Goal: Task Accomplishment & Management: Complete application form

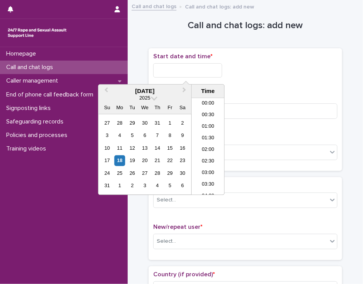
click at [167, 69] on input "text" at bounding box center [187, 70] width 69 height 14
click at [202, 146] on li "16:30" at bounding box center [207, 147] width 33 height 12
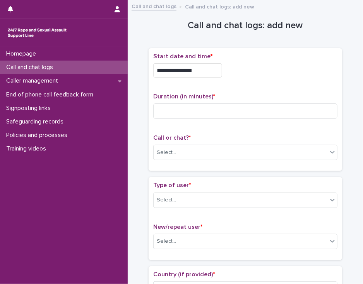
click at [196, 71] on input "**********" at bounding box center [187, 70] width 69 height 14
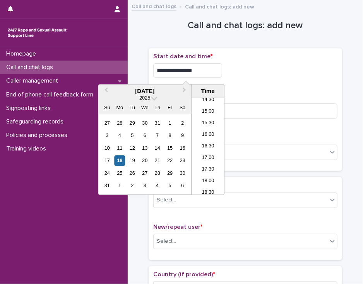
type input "**********"
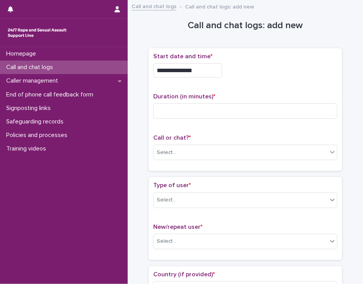
click at [240, 70] on div "**********" at bounding box center [245, 70] width 184 height 14
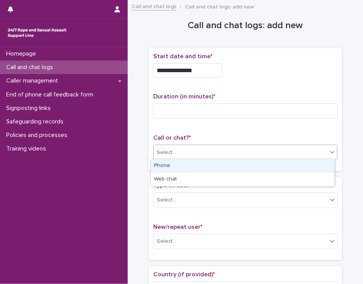
click at [219, 157] on div "Select..." at bounding box center [240, 152] width 174 height 13
click at [216, 166] on div "Phone" at bounding box center [242, 167] width 183 height 14
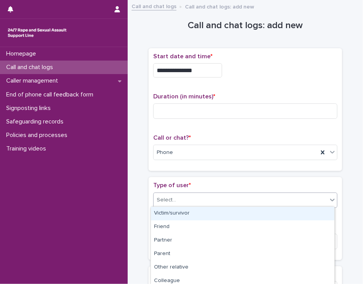
click at [205, 200] on div "Select..." at bounding box center [240, 200] width 174 height 13
click at [202, 214] on div "Victim/survivor" at bounding box center [242, 214] width 183 height 14
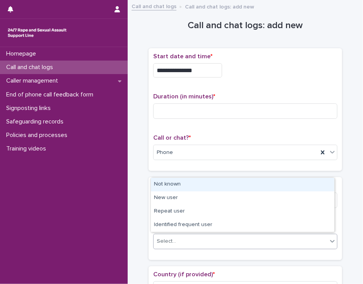
click at [199, 241] on div "Select..." at bounding box center [240, 241] width 174 height 13
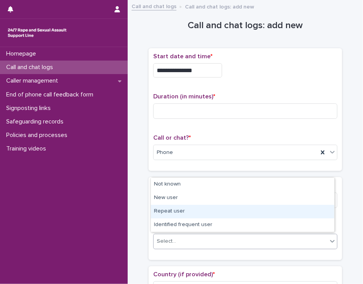
click at [203, 215] on div "Repeat user" at bounding box center [242, 212] width 183 height 14
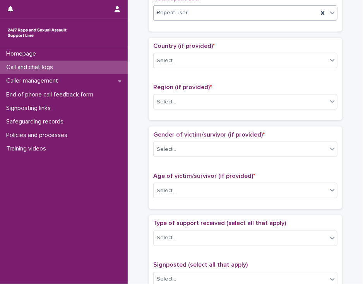
scroll to position [235, 0]
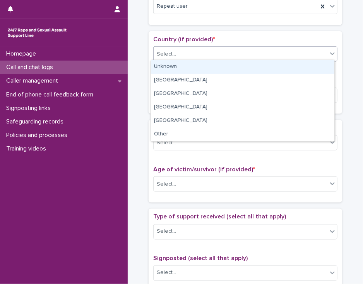
drag, startPoint x: 327, startPoint y: 49, endPoint x: 321, endPoint y: 68, distance: 19.0
click at [321, 68] on body "**********" at bounding box center [181, 142] width 363 height 284
click at [321, 68] on div "Unknown" at bounding box center [242, 67] width 183 height 14
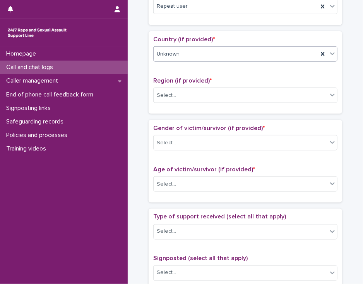
click at [330, 53] on icon at bounding box center [332, 54] width 5 height 3
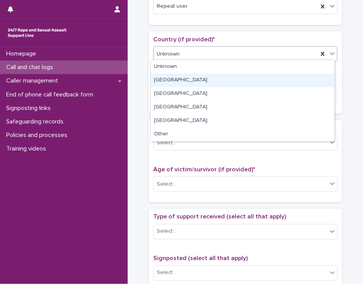
click at [309, 83] on div "[GEOGRAPHIC_DATA]" at bounding box center [242, 81] width 183 height 14
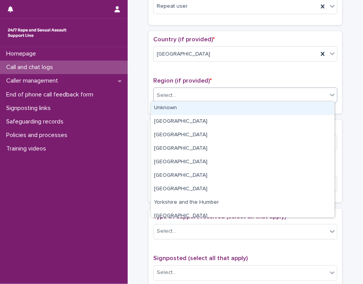
click at [306, 92] on div "Select..." at bounding box center [240, 95] width 174 height 13
click at [301, 106] on div "Unknown" at bounding box center [242, 109] width 183 height 14
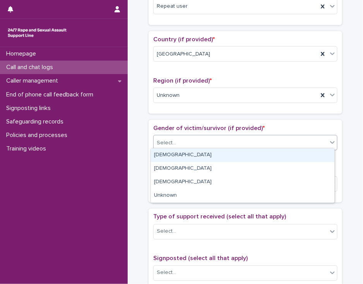
click at [291, 141] on div "Select..." at bounding box center [240, 143] width 174 height 13
click at [285, 158] on div "[DEMOGRAPHIC_DATA]" at bounding box center [242, 156] width 183 height 14
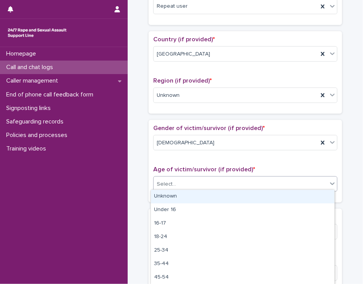
click at [277, 184] on div "Select..." at bounding box center [240, 184] width 174 height 13
click at [273, 199] on div "Unknown" at bounding box center [242, 197] width 183 height 14
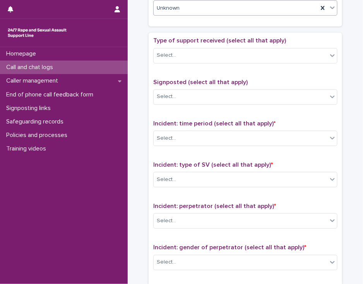
scroll to position [415, 0]
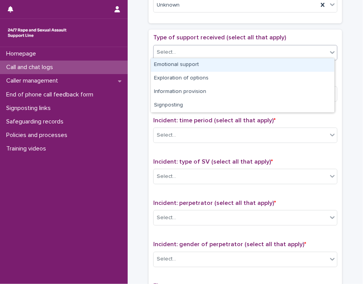
click at [330, 51] on icon at bounding box center [332, 52] width 5 height 3
click at [316, 67] on div "Emotional support" at bounding box center [242, 65] width 183 height 14
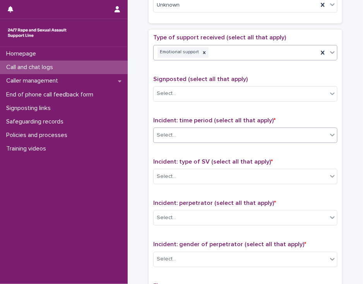
click at [293, 131] on div "Select..." at bounding box center [240, 135] width 174 height 13
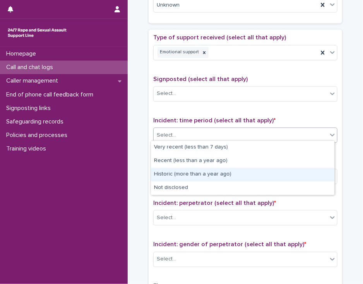
click at [282, 171] on div "Historic (more than a year ago)" at bounding box center [242, 175] width 183 height 14
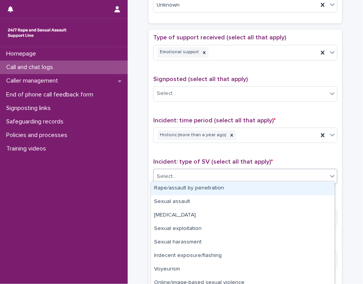
click at [278, 177] on div "Select..." at bounding box center [240, 177] width 174 height 13
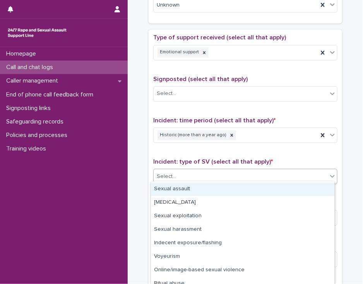
scroll to position [15, 0]
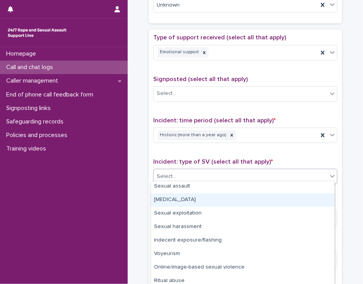
click at [309, 205] on div "[MEDICAL_DATA]" at bounding box center [242, 201] width 183 height 14
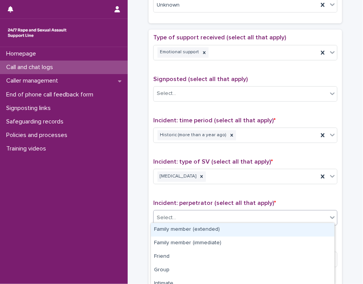
click at [308, 215] on div "Select..." at bounding box center [240, 218] width 174 height 13
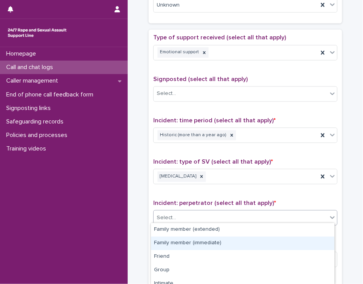
scroll to position [87, 0]
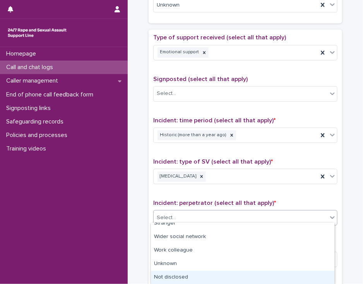
click at [313, 278] on div "Not disclosed" at bounding box center [242, 278] width 183 height 14
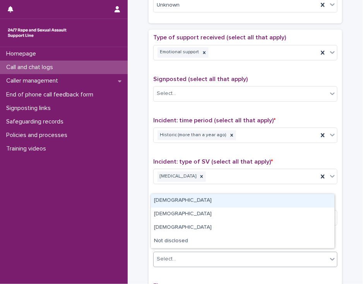
click at [320, 256] on div "Select..." at bounding box center [240, 260] width 174 height 13
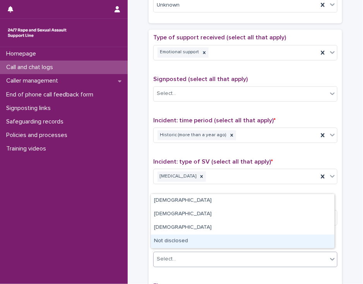
click at [319, 244] on div "Not disclosed" at bounding box center [242, 242] width 183 height 14
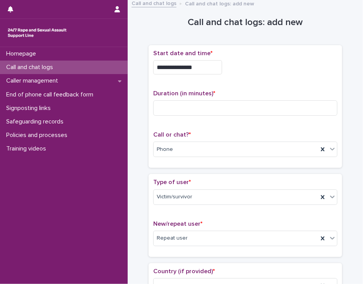
scroll to position [0, 0]
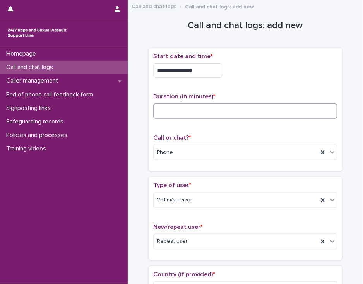
click at [185, 106] on input at bounding box center [245, 111] width 184 height 15
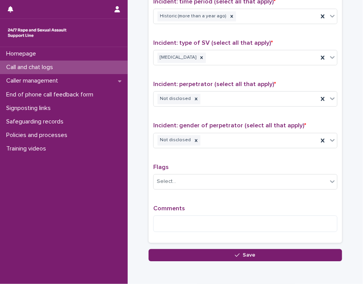
scroll to position [569, 0]
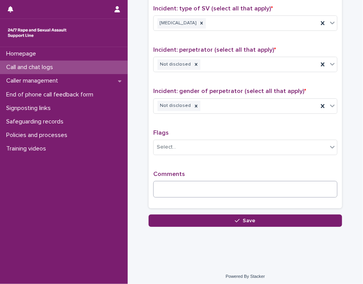
type input "**"
click at [167, 183] on textarea at bounding box center [245, 189] width 184 height 17
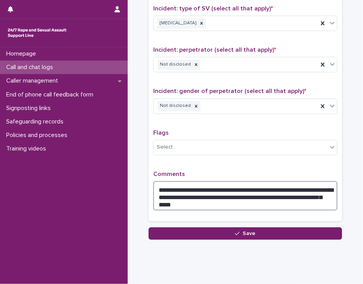
click at [242, 192] on textarea "**********" at bounding box center [245, 195] width 184 height 29
click at [178, 197] on textarea "**********" at bounding box center [245, 195] width 184 height 29
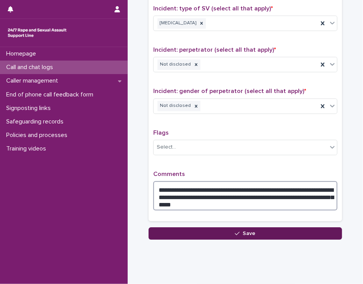
type textarea "**********"
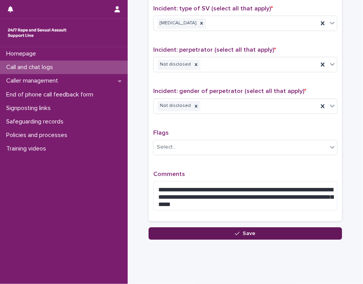
click at [180, 230] on button "Save" at bounding box center [244, 234] width 193 height 12
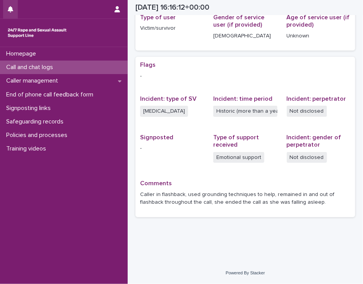
scroll to position [119, 0]
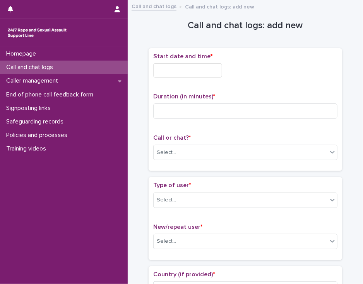
click at [197, 71] on input "text" at bounding box center [187, 70] width 69 height 14
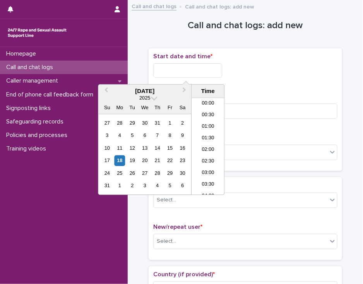
scroll to position [352, 0]
click at [205, 147] on li "17:00" at bounding box center [207, 147] width 33 height 12
click at [197, 70] on input "**********" at bounding box center [187, 70] width 69 height 14
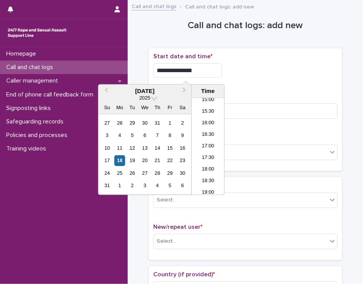
type input "**********"
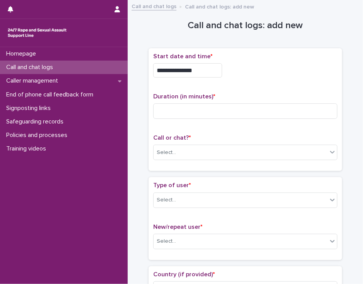
click at [231, 78] on div "**********" at bounding box center [245, 68] width 184 height 31
click at [179, 111] on input at bounding box center [245, 111] width 184 height 15
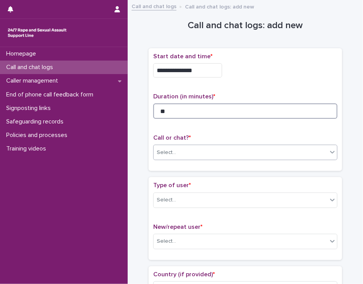
type input "**"
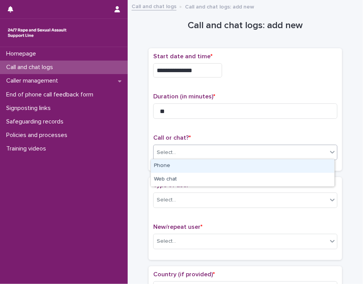
click at [181, 151] on div "Select..." at bounding box center [240, 152] width 174 height 13
click at [182, 167] on div "Phone" at bounding box center [242, 167] width 183 height 14
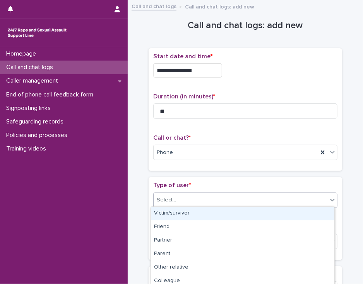
click at [179, 204] on div "Select..." at bounding box center [240, 200] width 174 height 13
click at [187, 211] on div "Victim/survivor" at bounding box center [242, 214] width 183 height 14
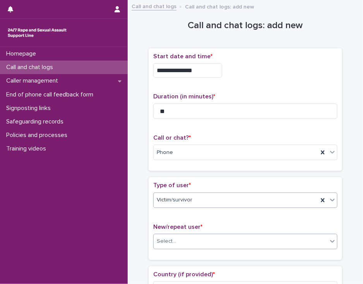
click at [183, 242] on div "Select..." at bounding box center [240, 241] width 174 height 13
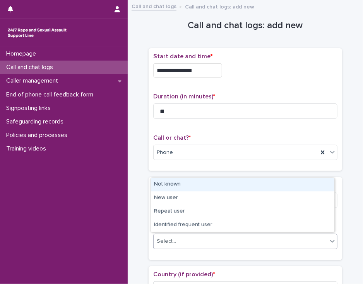
click at [192, 186] on div "Not known" at bounding box center [242, 185] width 183 height 14
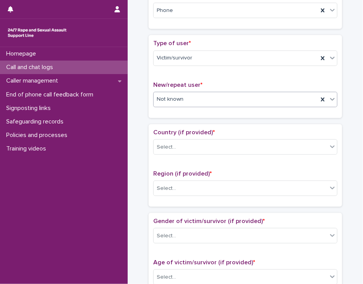
scroll to position [145, 0]
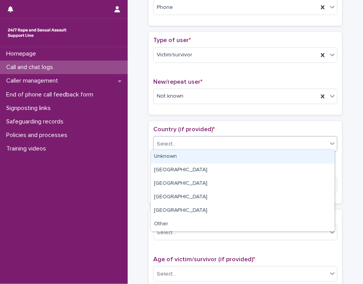
click at [328, 141] on icon at bounding box center [332, 144] width 8 height 8
click at [321, 155] on div "Unknown" at bounding box center [242, 157] width 183 height 14
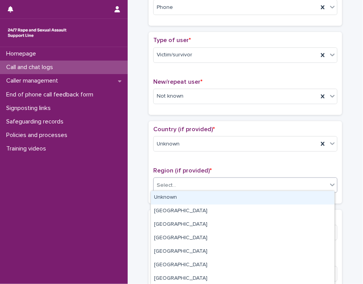
click at [309, 184] on div "Select..." at bounding box center [240, 185] width 174 height 13
click at [303, 196] on div "Unknown" at bounding box center [242, 198] width 183 height 14
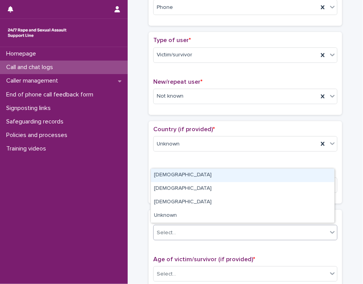
click at [293, 231] on div "Select..." at bounding box center [240, 233] width 174 height 13
click at [296, 173] on div "[DEMOGRAPHIC_DATA]" at bounding box center [242, 176] width 183 height 14
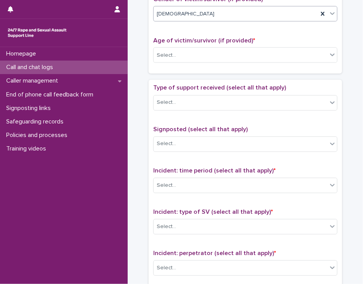
scroll to position [367, 0]
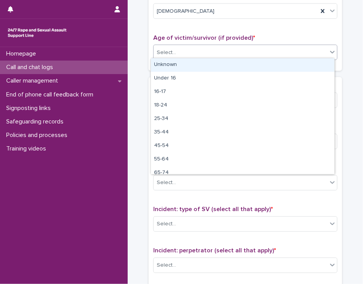
click at [329, 48] on icon at bounding box center [332, 52] width 8 height 8
click at [318, 70] on div "Unknown" at bounding box center [242, 65] width 183 height 14
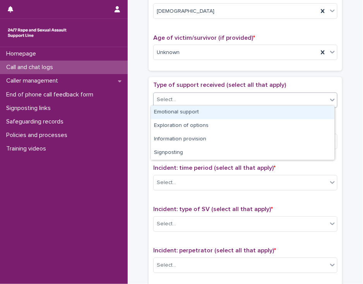
click at [307, 98] on div "Select..." at bounding box center [240, 100] width 174 height 13
click at [300, 112] on div "Emotional support" at bounding box center [242, 113] width 183 height 14
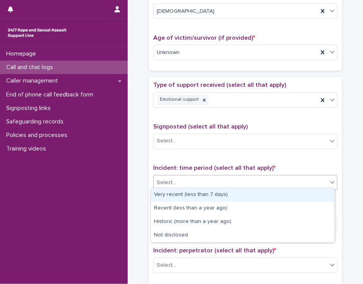
click at [284, 180] on div "Select..." at bounding box center [240, 183] width 174 height 13
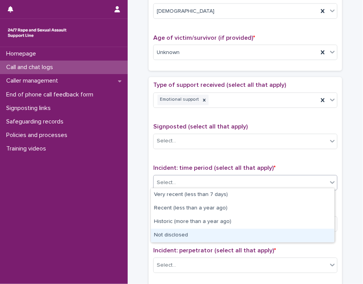
drag, startPoint x: 278, startPoint y: 228, endPoint x: 276, endPoint y: 235, distance: 6.4
click at [276, 235] on div "Not disclosed" at bounding box center [242, 236] width 183 height 14
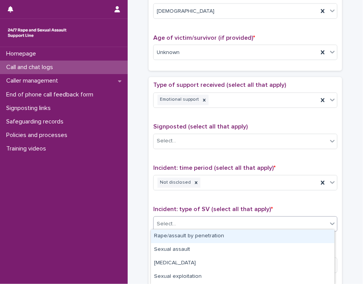
click at [275, 225] on div "Select..." at bounding box center [240, 224] width 174 height 13
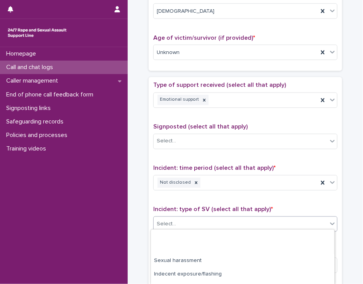
scroll to position [80, 0]
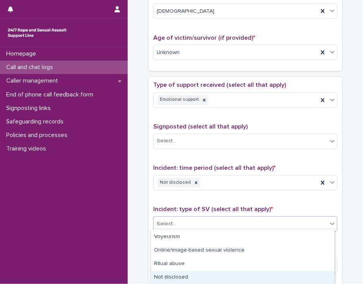
click at [315, 277] on div "Not disclosed" at bounding box center [242, 278] width 183 height 14
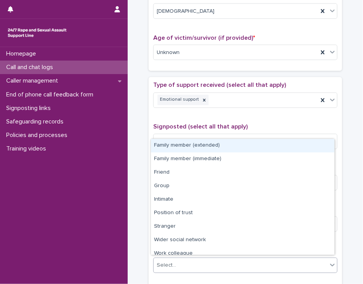
click at [314, 260] on div "Select..." at bounding box center [240, 266] width 174 height 13
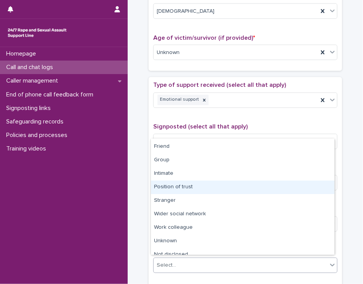
scroll to position [32, 0]
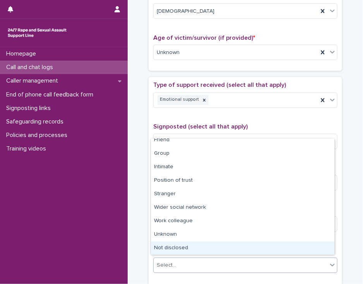
click at [320, 249] on div "Not disclosed" at bounding box center [242, 249] width 183 height 14
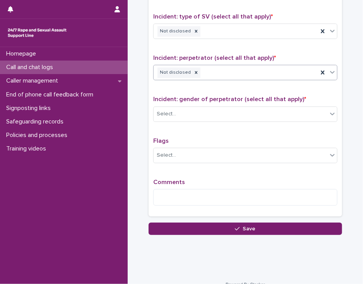
scroll to position [569, 0]
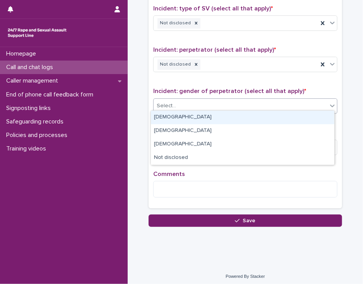
click at [330, 105] on icon at bounding box center [332, 106] width 5 height 3
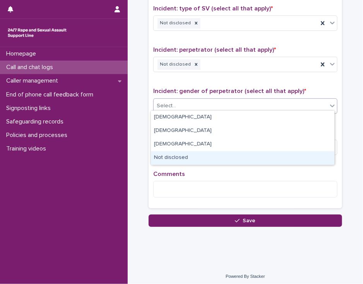
click at [311, 161] on div "Not disclosed" at bounding box center [242, 159] width 183 height 14
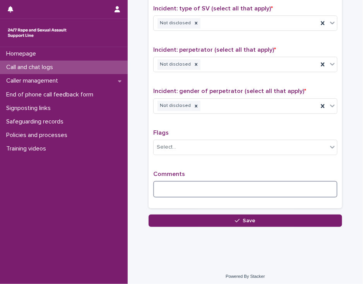
click at [181, 181] on textarea at bounding box center [245, 189] width 184 height 17
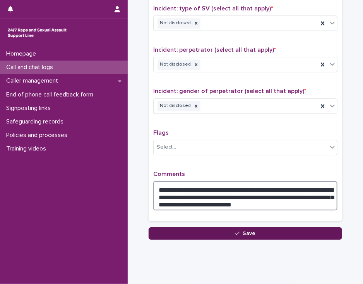
type textarea "**********"
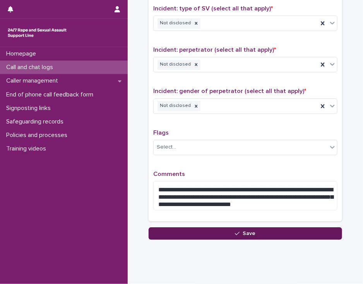
click at [184, 232] on button "Save" at bounding box center [244, 234] width 193 height 12
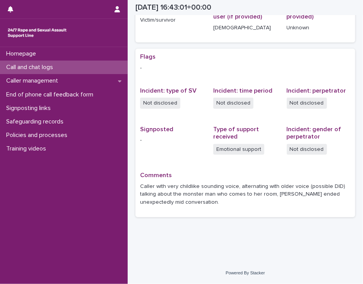
scroll to position [127, 0]
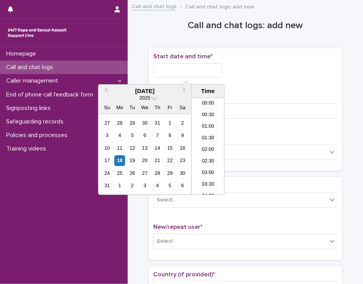
click at [179, 68] on input "text" at bounding box center [187, 70] width 69 height 14
click at [201, 142] on li "17:30" at bounding box center [207, 147] width 33 height 12
click at [195, 72] on input "**********" at bounding box center [187, 70] width 69 height 14
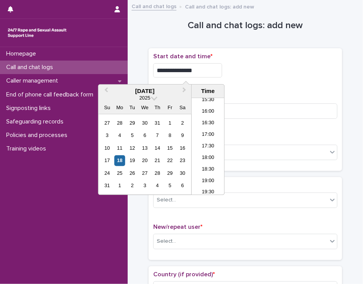
type input "**********"
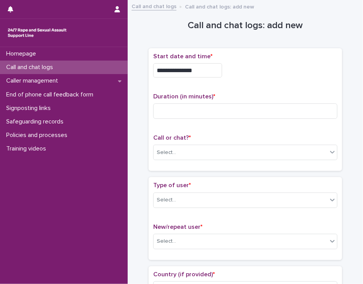
click at [230, 77] on div "**********" at bounding box center [245, 68] width 184 height 31
click at [195, 108] on input at bounding box center [245, 111] width 184 height 15
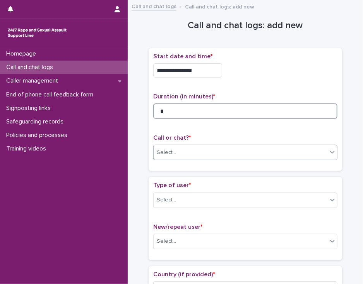
type input "*"
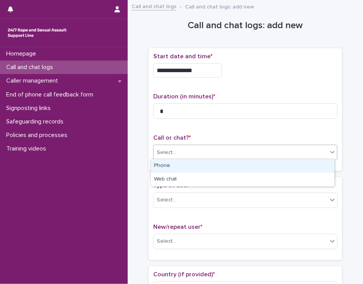
click at [197, 157] on div "Select..." at bounding box center [240, 152] width 174 height 13
click at [198, 168] on div "Phone" at bounding box center [242, 167] width 183 height 14
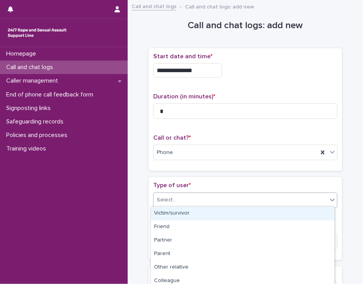
click at [198, 196] on div "Select..." at bounding box center [240, 200] width 174 height 13
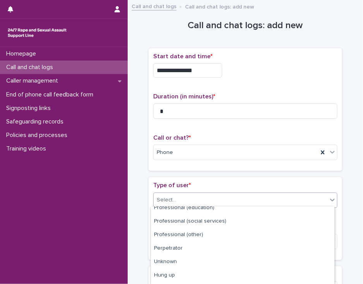
scroll to position [125, 0]
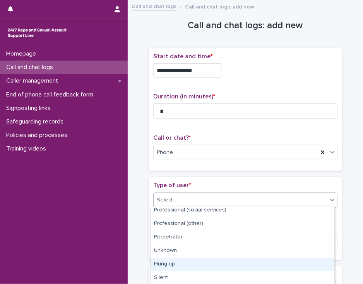
click at [323, 259] on div "Hung up" at bounding box center [242, 265] width 183 height 14
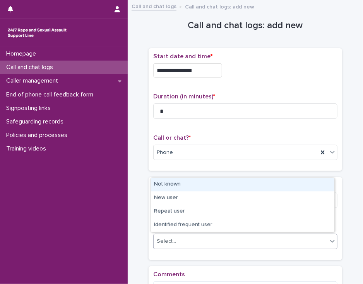
click at [321, 240] on div "Select..." at bounding box center [240, 241] width 174 height 13
click at [311, 186] on div "Not known" at bounding box center [242, 185] width 183 height 14
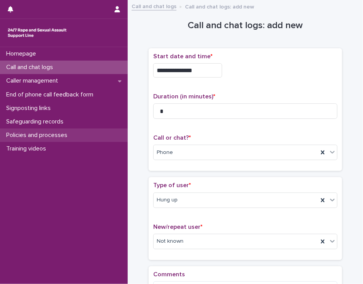
drag, startPoint x: 311, startPoint y: 188, endPoint x: 114, endPoint y: 135, distance: 204.1
click at [114, 135] on div "Policies and processes" at bounding box center [64, 136] width 128 height 14
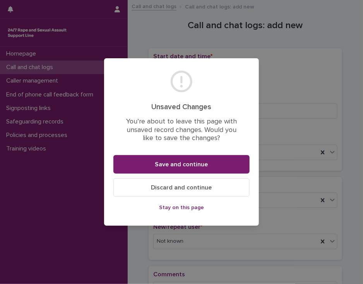
click at [145, 209] on button "Stay on this page" at bounding box center [181, 208] width 136 height 12
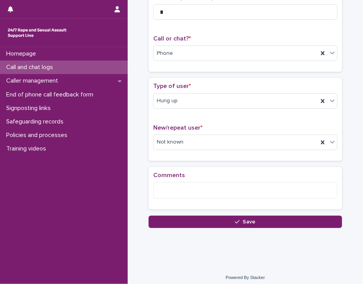
scroll to position [102, 0]
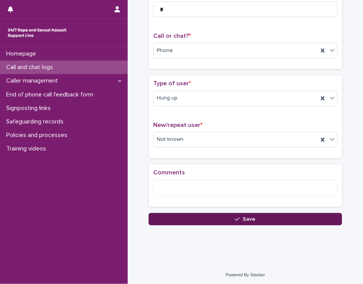
click at [306, 219] on button "Save" at bounding box center [244, 219] width 193 height 12
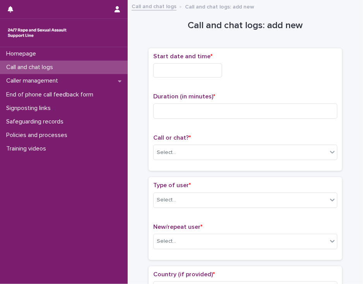
click at [165, 71] on input "text" at bounding box center [187, 70] width 69 height 14
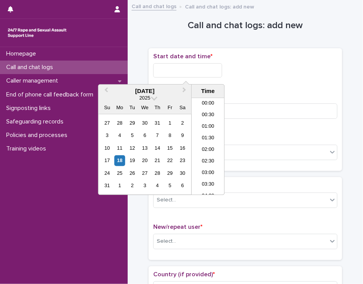
scroll to position [363, 0]
click at [207, 143] on li "17:30" at bounding box center [207, 147] width 33 height 12
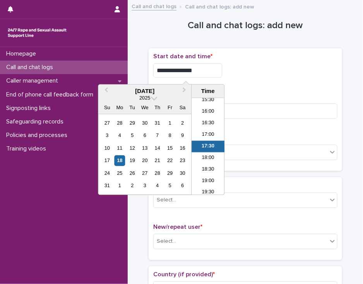
click at [198, 71] on input "**********" at bounding box center [187, 70] width 69 height 14
type input "**********"
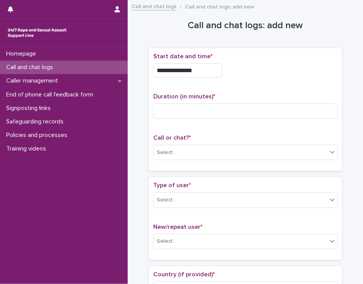
click at [238, 80] on div "**********" at bounding box center [245, 68] width 184 height 31
click at [192, 108] on input at bounding box center [245, 111] width 184 height 15
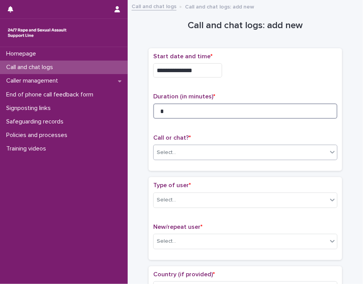
type input "*"
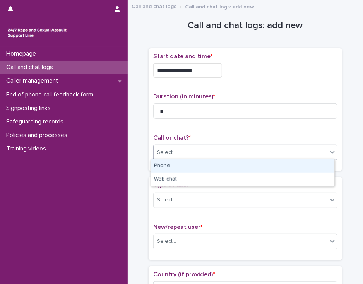
click at [198, 156] on div "Select..." at bounding box center [240, 152] width 174 height 13
click at [197, 165] on div "Phone" at bounding box center [242, 167] width 183 height 14
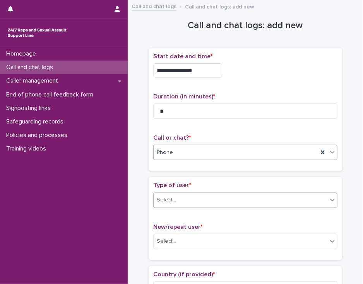
click at [190, 200] on div "Select..." at bounding box center [240, 200] width 174 height 13
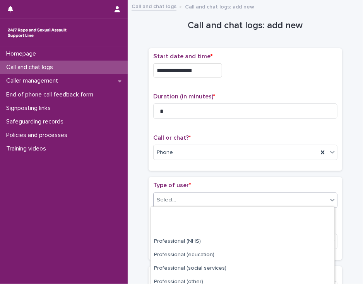
scroll to position [125, 0]
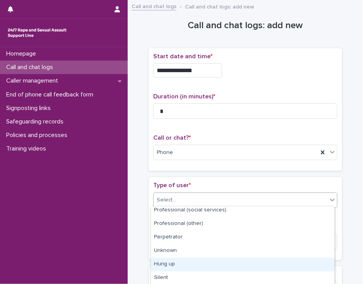
click at [303, 266] on div "Hung up" at bounding box center [242, 265] width 183 height 14
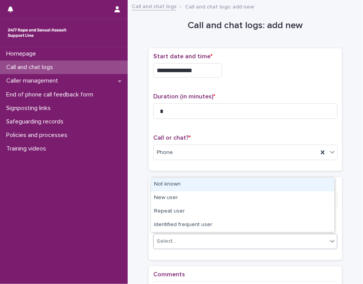
click at [297, 245] on div "Select..." at bounding box center [240, 241] width 174 height 13
click at [294, 183] on div "Not known" at bounding box center [242, 185] width 183 height 14
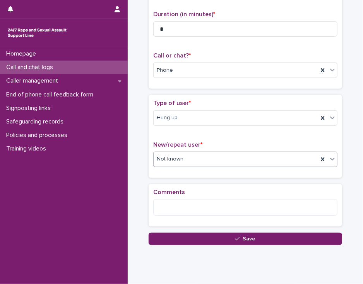
scroll to position [85, 0]
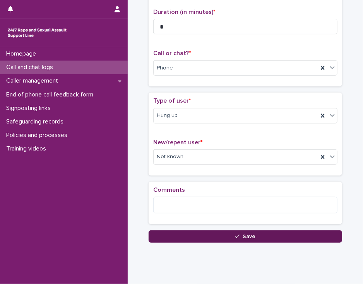
click at [212, 235] on button "Save" at bounding box center [244, 237] width 193 height 12
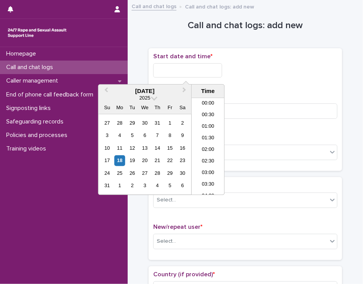
click at [165, 68] on input "text" at bounding box center [187, 70] width 69 height 14
click at [203, 148] on li "18:00" at bounding box center [207, 147] width 33 height 12
click at [196, 70] on input "**********" at bounding box center [187, 70] width 69 height 14
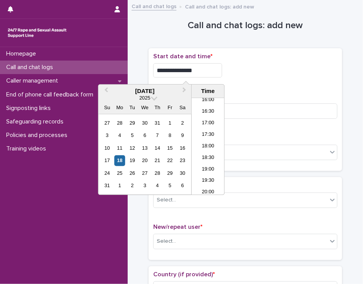
type input "**********"
click at [232, 78] on div "**********" at bounding box center [245, 68] width 184 height 31
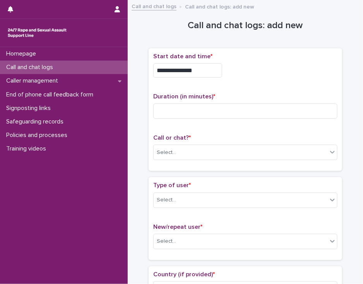
scroll to position [249, 0]
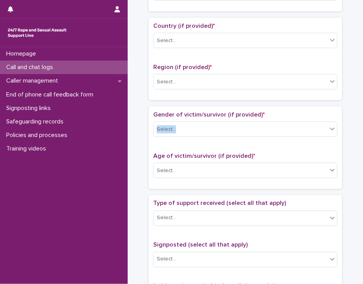
drag, startPoint x: 356, startPoint y: 110, endPoint x: 355, endPoint y: 121, distance: 10.9
click at [355, 121] on div "**********" at bounding box center [245, 171] width 235 height 830
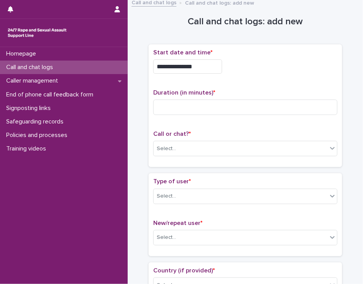
scroll to position [0, 0]
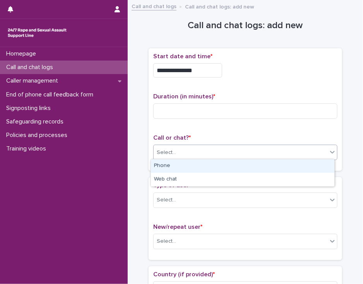
click at [261, 150] on div "Select..." at bounding box center [240, 152] width 174 height 13
click at [256, 163] on div "Phone" at bounding box center [242, 167] width 183 height 14
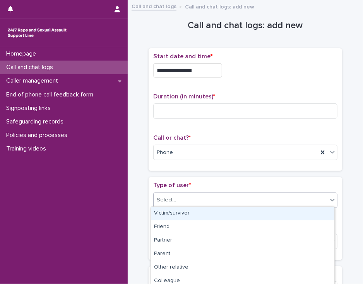
click at [245, 203] on div "Select..." at bounding box center [240, 200] width 174 height 13
click at [240, 215] on div "Victim/survivor" at bounding box center [242, 214] width 183 height 14
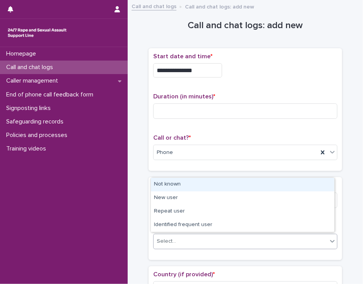
click at [233, 239] on div "Select..." at bounding box center [240, 241] width 174 height 13
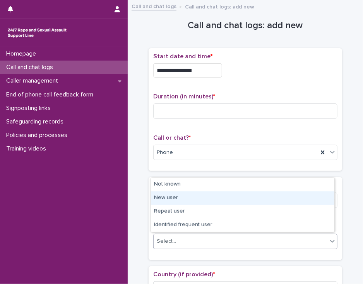
drag, startPoint x: 244, startPoint y: 205, endPoint x: 246, endPoint y: 201, distance: 5.0
click at [246, 201] on div "New user" at bounding box center [242, 199] width 183 height 14
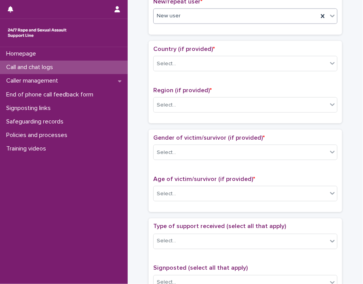
scroll to position [227, 0]
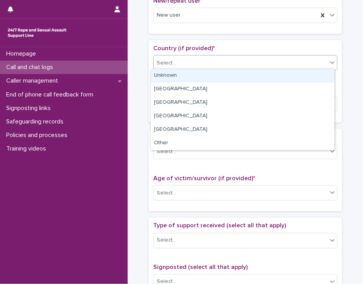
click at [330, 63] on icon at bounding box center [332, 63] width 8 height 8
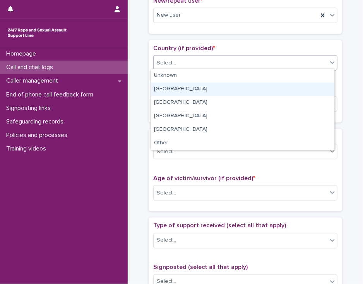
click at [314, 86] on div "[GEOGRAPHIC_DATA]" at bounding box center [242, 90] width 183 height 14
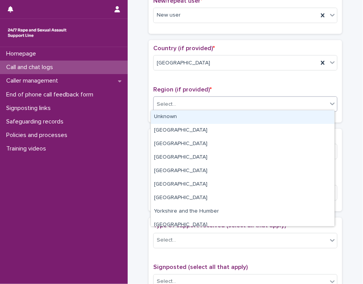
click at [307, 100] on div "Select..." at bounding box center [240, 104] width 174 height 13
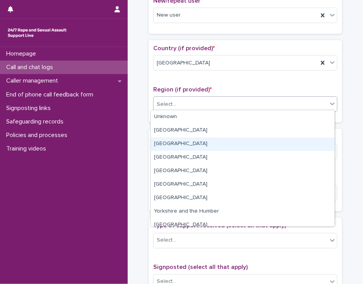
click at [297, 148] on div "[GEOGRAPHIC_DATA]" at bounding box center [242, 145] width 183 height 14
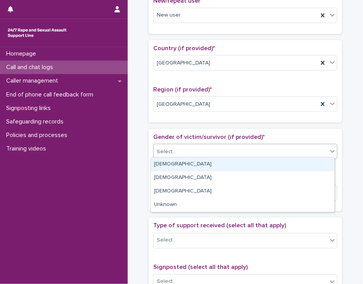
drag, startPoint x: 295, startPoint y: 151, endPoint x: 291, endPoint y: 159, distance: 9.2
click at [291, 159] on body "**********" at bounding box center [181, 142] width 363 height 284
click at [291, 163] on div "[DEMOGRAPHIC_DATA]" at bounding box center [242, 165] width 183 height 14
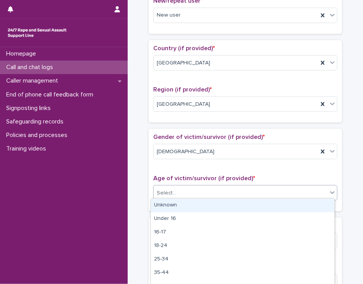
click at [281, 189] on div "Select..." at bounding box center [240, 193] width 174 height 13
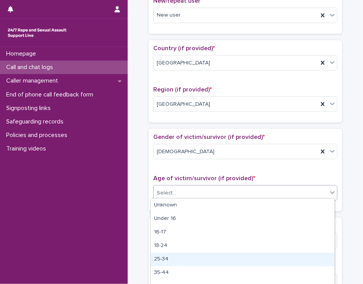
click at [275, 256] on div "25-34" at bounding box center [242, 260] width 183 height 14
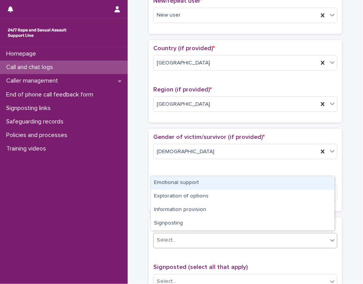
click at [275, 242] on div "Select..." at bounding box center [240, 241] width 174 height 13
click at [281, 186] on div "Emotional support" at bounding box center [242, 184] width 183 height 14
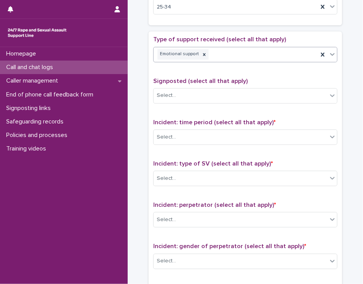
scroll to position [414, 0]
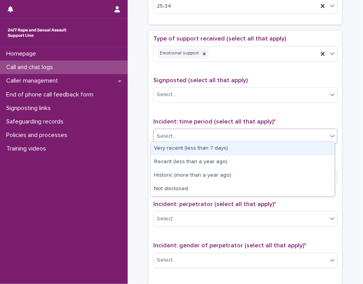
click at [328, 138] on div at bounding box center [331, 136] width 9 height 14
click at [316, 152] on div "Very recent (less than 7 days)" at bounding box center [242, 149] width 183 height 14
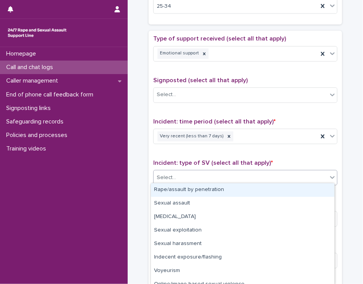
click at [297, 177] on div "Select..." at bounding box center [240, 178] width 174 height 13
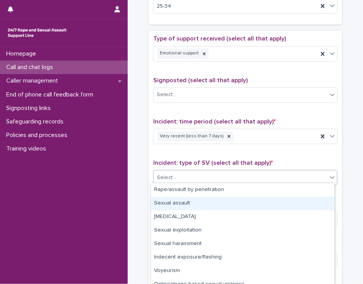
click at [283, 205] on div "Sexual assault" at bounding box center [242, 204] width 183 height 14
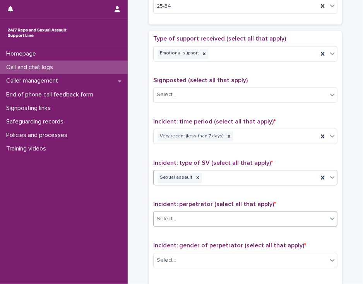
click at [277, 215] on div "Select..." at bounding box center [240, 219] width 174 height 13
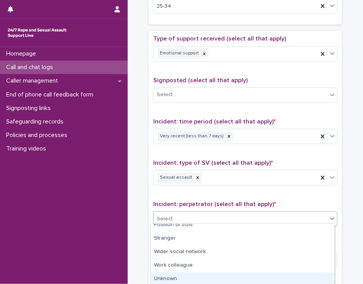
scroll to position [71, 0]
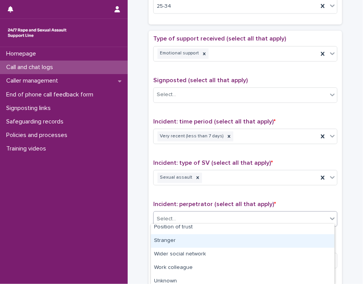
click at [322, 241] on div "Stranger" at bounding box center [242, 242] width 183 height 14
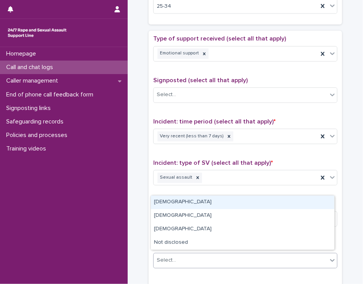
click at [328, 257] on icon at bounding box center [332, 261] width 8 height 8
click at [323, 201] on div "[DEMOGRAPHIC_DATA]" at bounding box center [242, 203] width 183 height 14
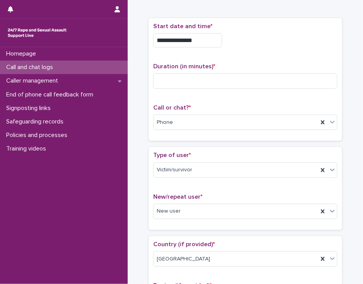
scroll to position [29, 0]
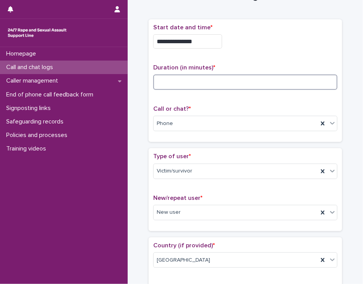
click at [179, 78] on input at bounding box center [245, 82] width 184 height 15
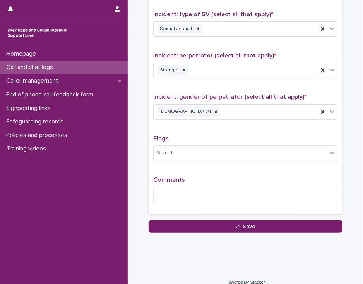
scroll to position [569, 0]
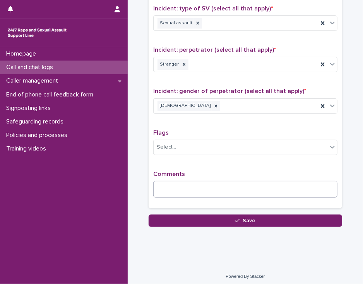
type input "**"
click at [160, 181] on textarea at bounding box center [245, 189] width 184 height 17
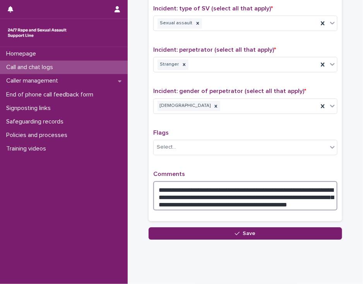
click at [286, 205] on textarea "**********" at bounding box center [245, 195] width 184 height 29
click at [284, 200] on textarea "**********" at bounding box center [245, 195] width 184 height 29
click at [303, 202] on textarea "**********" at bounding box center [245, 195] width 184 height 29
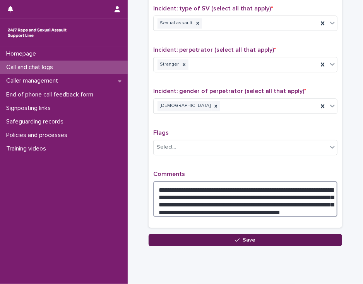
type textarea "**********"
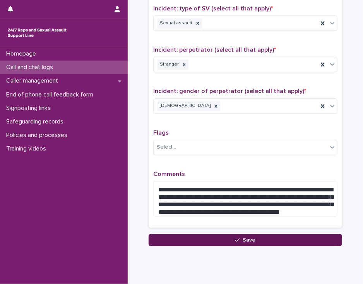
click at [230, 236] on button "Save" at bounding box center [244, 240] width 193 height 12
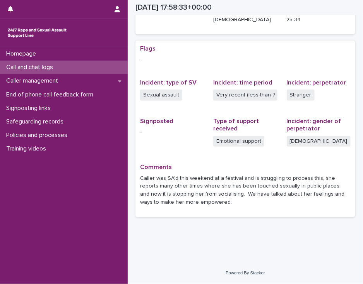
scroll to position [135, 0]
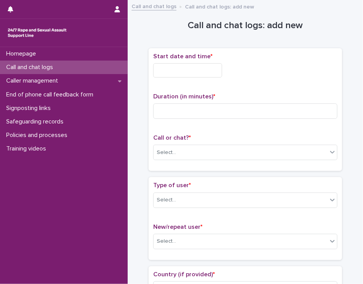
click at [205, 72] on input "text" at bounding box center [187, 70] width 69 height 14
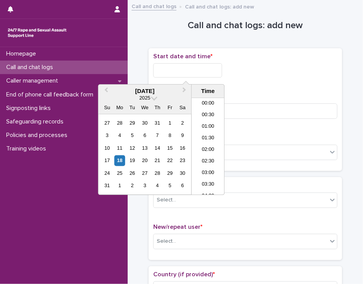
scroll to position [398, 0]
click at [209, 144] on li "19:00" at bounding box center [207, 147] width 33 height 12
click at [192, 66] on input "**********" at bounding box center [187, 70] width 69 height 14
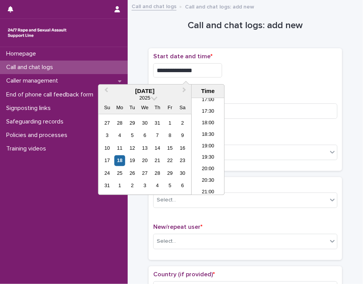
type input "**********"
click at [241, 77] on div "**********" at bounding box center [245, 68] width 184 height 31
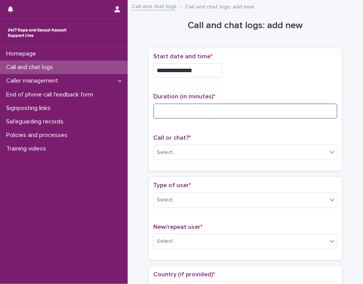
click at [208, 113] on input at bounding box center [245, 111] width 184 height 15
type input "*"
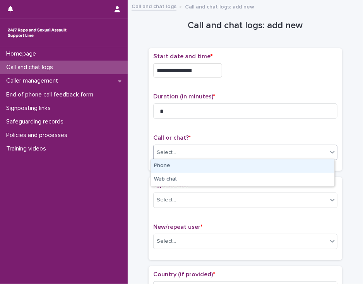
click at [193, 154] on div "Select..." at bounding box center [240, 152] width 174 height 13
click at [193, 163] on div "Phone" at bounding box center [242, 167] width 183 height 14
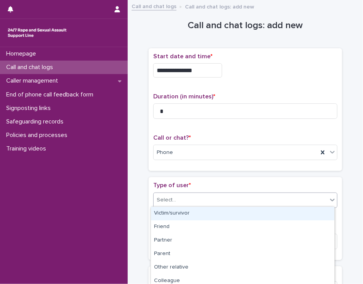
click at [190, 199] on div "Select..." at bounding box center [240, 200] width 174 height 13
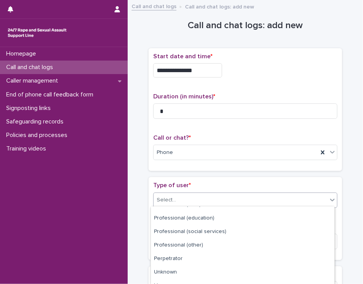
scroll to position [114, 0]
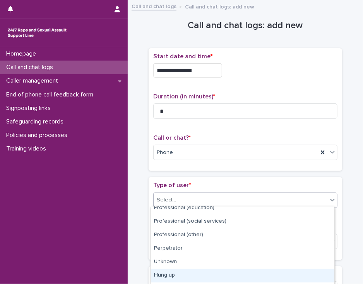
click at [317, 276] on div "Hung up" at bounding box center [242, 276] width 183 height 14
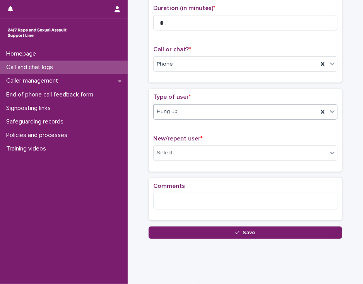
scroll to position [102, 0]
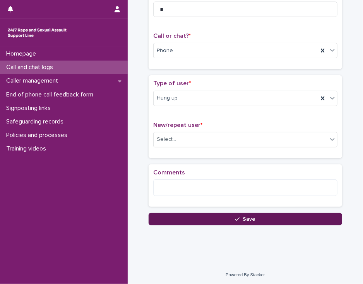
click at [234, 221] on button "Save" at bounding box center [244, 219] width 193 height 12
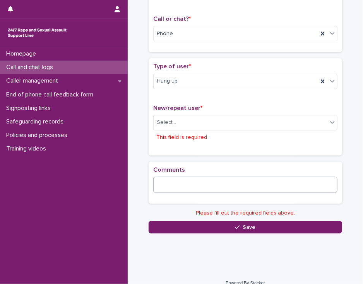
scroll to position [122, 0]
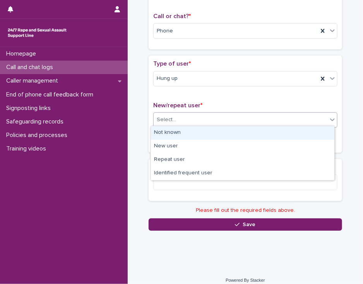
click at [160, 117] on div "Select..." at bounding box center [166, 120] width 19 height 8
click at [165, 133] on div "Not known" at bounding box center [242, 133] width 183 height 14
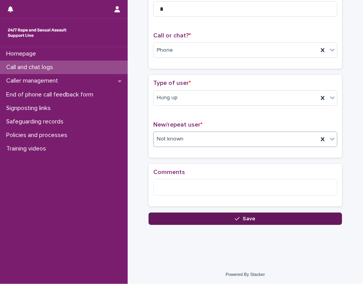
scroll to position [102, 0]
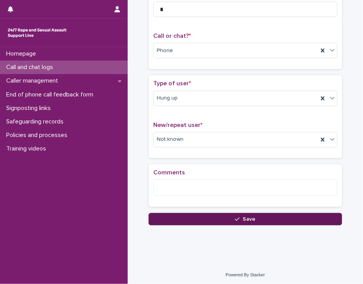
click at [167, 216] on button "Save" at bounding box center [244, 219] width 193 height 12
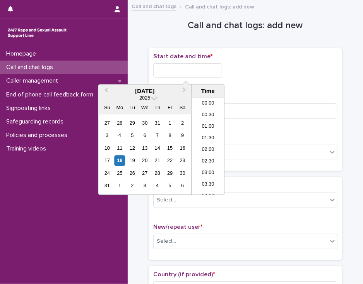
click at [158, 67] on input "text" at bounding box center [187, 70] width 69 height 14
click at [201, 146] on li "19:00" at bounding box center [207, 147] width 33 height 12
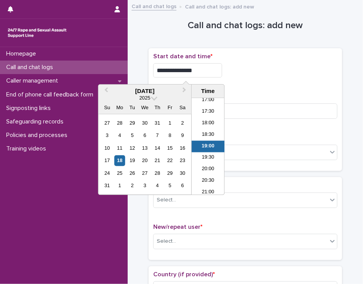
click at [196, 69] on input "**********" at bounding box center [187, 70] width 69 height 14
type input "**********"
click at [231, 83] on div "**********" at bounding box center [245, 110] width 184 height 114
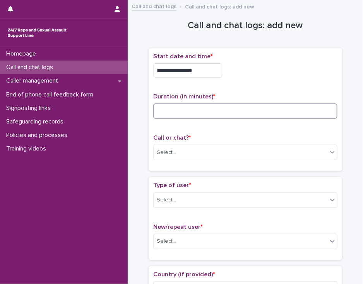
click at [207, 112] on input at bounding box center [245, 111] width 184 height 15
type input "*"
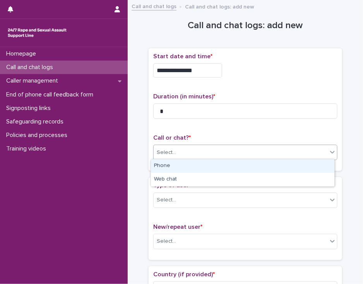
click at [201, 152] on div "Select..." at bounding box center [240, 152] width 174 height 13
click at [199, 170] on div "Phone" at bounding box center [242, 167] width 183 height 14
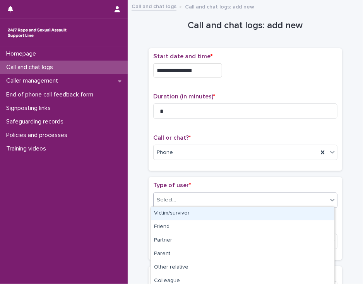
click at [194, 200] on div "Select..." at bounding box center [240, 200] width 174 height 13
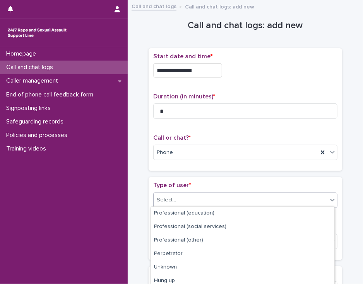
scroll to position [125, 0]
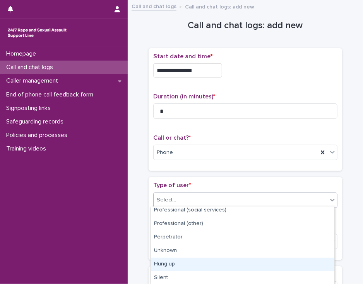
click at [314, 266] on div "Hung up" at bounding box center [242, 265] width 183 height 14
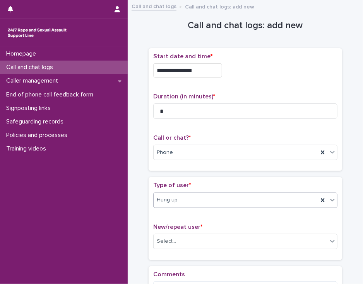
scroll to position [102, 0]
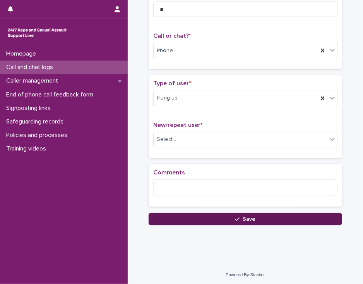
click at [259, 215] on button "Save" at bounding box center [244, 219] width 193 height 12
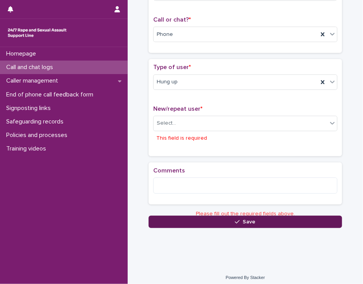
scroll to position [122, 0]
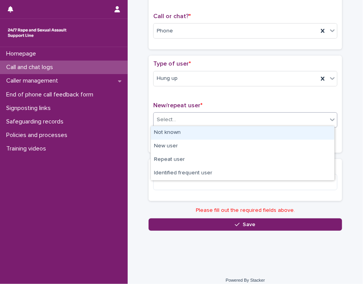
click at [167, 120] on div "Select..." at bounding box center [166, 120] width 19 height 8
click at [166, 137] on div "Not known" at bounding box center [242, 133] width 183 height 14
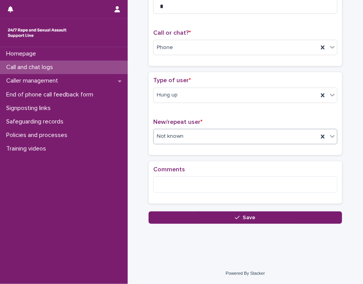
scroll to position [102, 0]
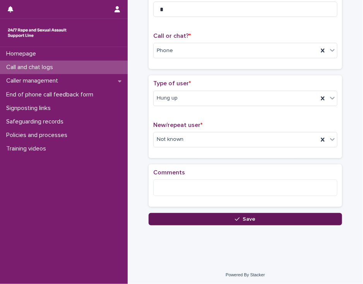
click at [162, 219] on button "Save" at bounding box center [244, 219] width 193 height 12
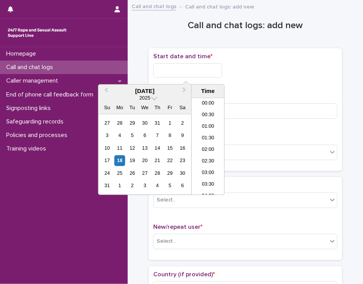
scroll to position [398, 0]
click at [161, 73] on input "text" at bounding box center [187, 70] width 69 height 14
click at [199, 145] on li "19:00" at bounding box center [207, 147] width 33 height 12
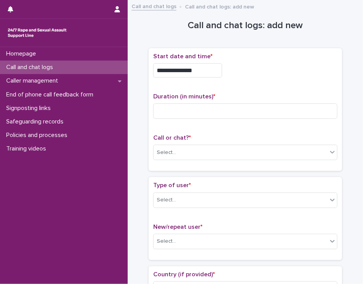
click at [198, 73] on input "**********" at bounding box center [187, 70] width 69 height 14
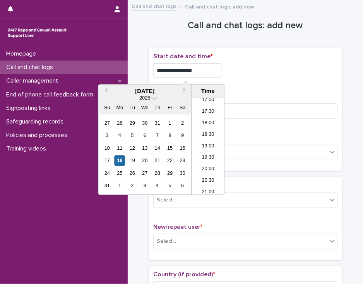
type input "**********"
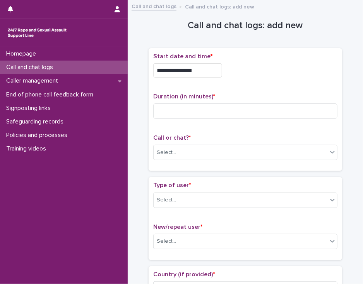
click at [246, 77] on div "**********" at bounding box center [245, 68] width 184 height 31
click at [212, 114] on input at bounding box center [245, 111] width 184 height 15
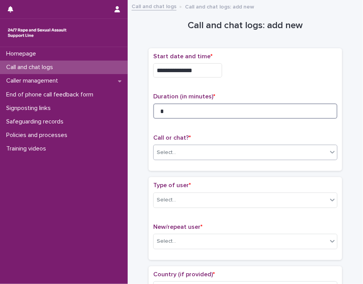
type input "*"
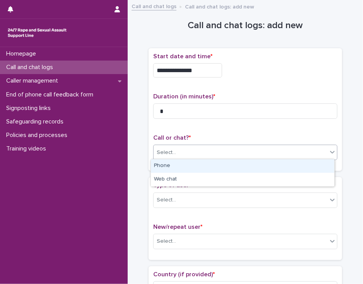
click at [204, 154] on div "Select..." at bounding box center [240, 152] width 174 height 13
click at [201, 164] on div "Phone" at bounding box center [242, 167] width 183 height 14
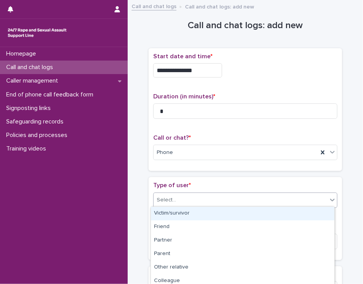
click at [191, 196] on div "Select..." at bounding box center [240, 200] width 174 height 13
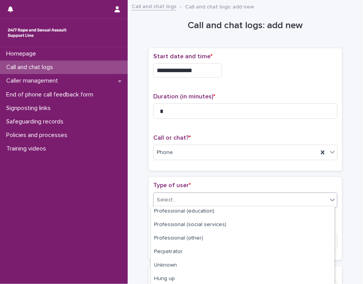
scroll to position [125, 0]
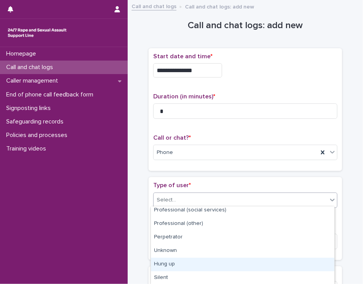
click at [305, 264] on div "Hung up" at bounding box center [242, 265] width 183 height 14
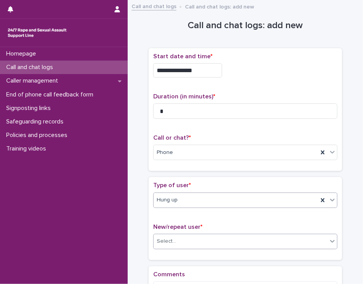
click at [292, 240] on div "Select..." at bounding box center [240, 241] width 174 height 13
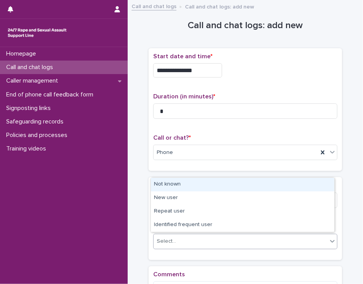
click at [290, 188] on div "Not known" at bounding box center [242, 185] width 183 height 14
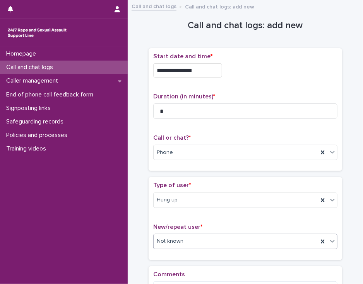
scroll to position [102, 0]
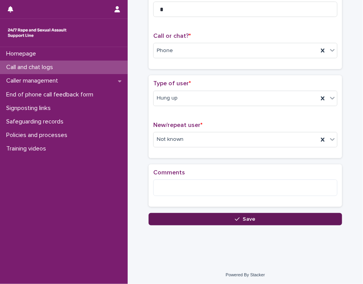
click at [210, 219] on button "Save" at bounding box center [244, 219] width 193 height 12
